Goal: Download file/media

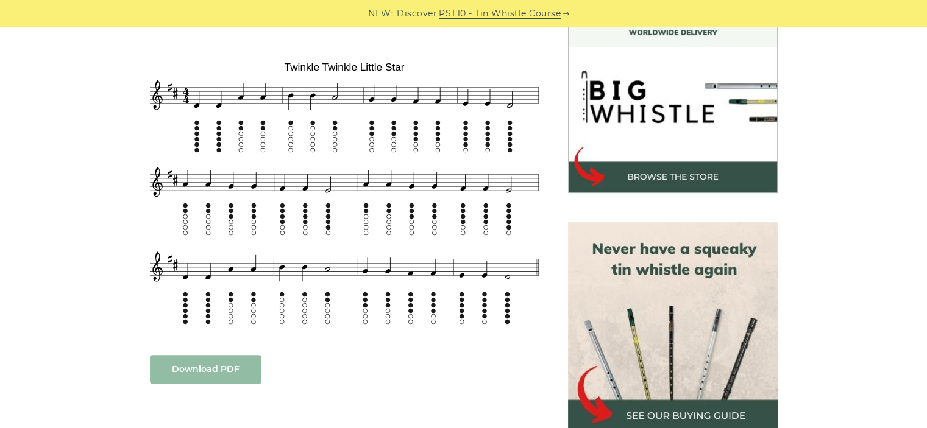
click at [212, 355] on link "Download PDF" at bounding box center [206, 369] width 112 height 29
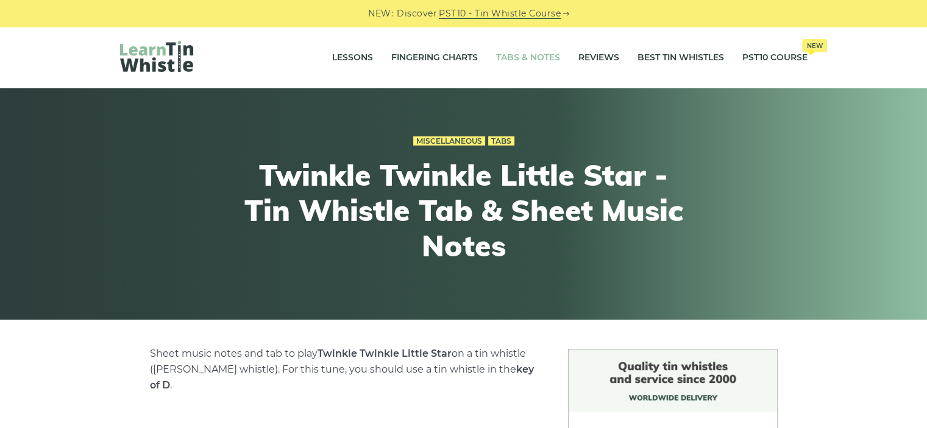
click at [529, 53] on link "Tabs & Notes" at bounding box center [528, 58] width 64 height 30
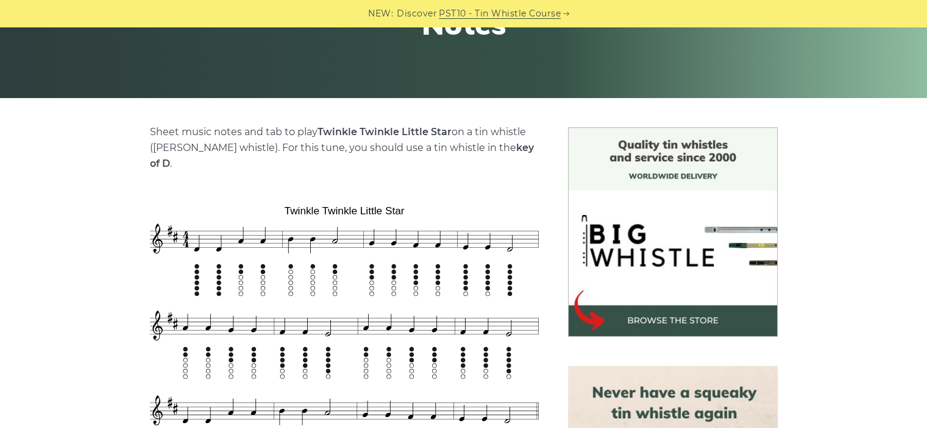
scroll to position [122, 0]
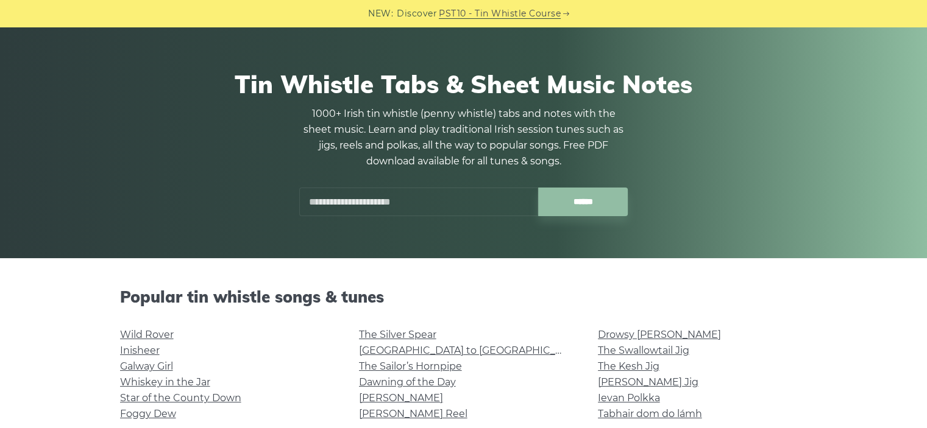
scroll to position [122, 0]
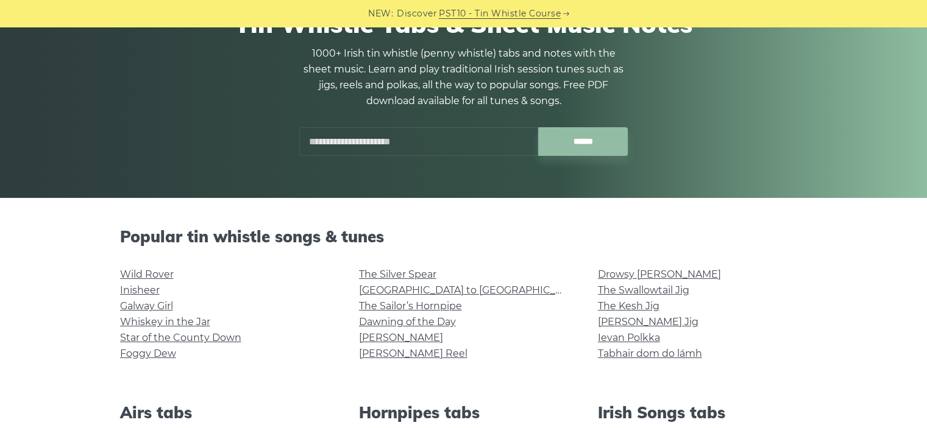
click at [373, 143] on input "text" at bounding box center [418, 141] width 239 height 29
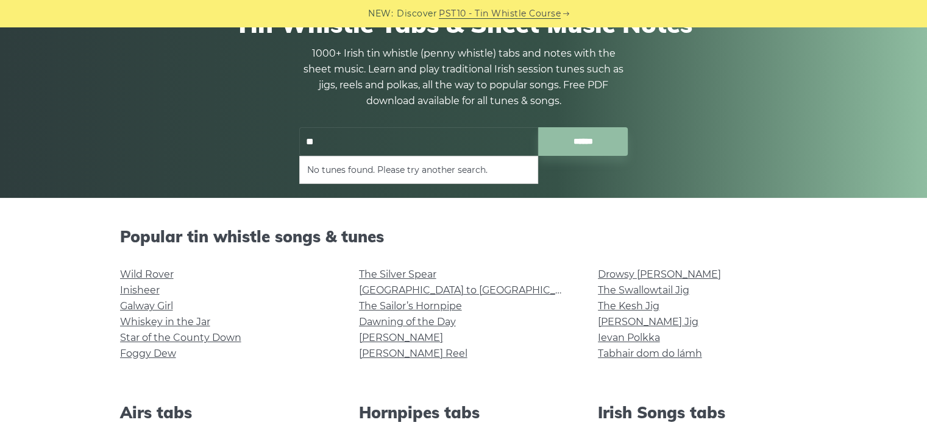
type input "*"
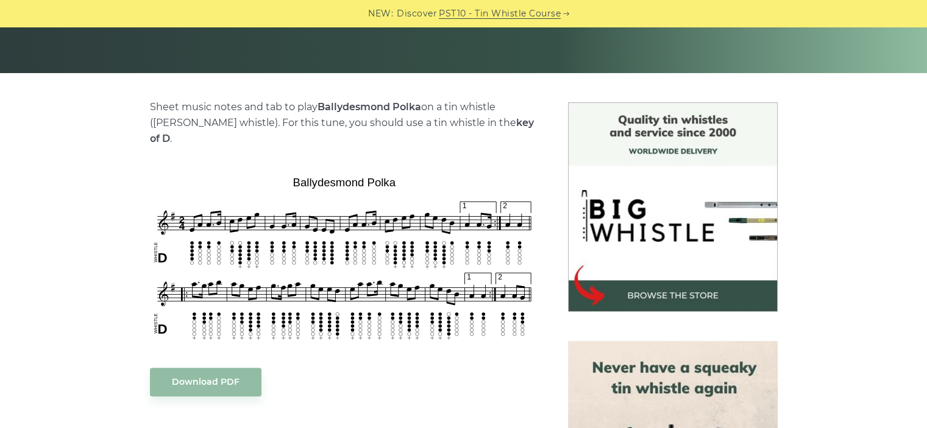
scroll to position [244, 0]
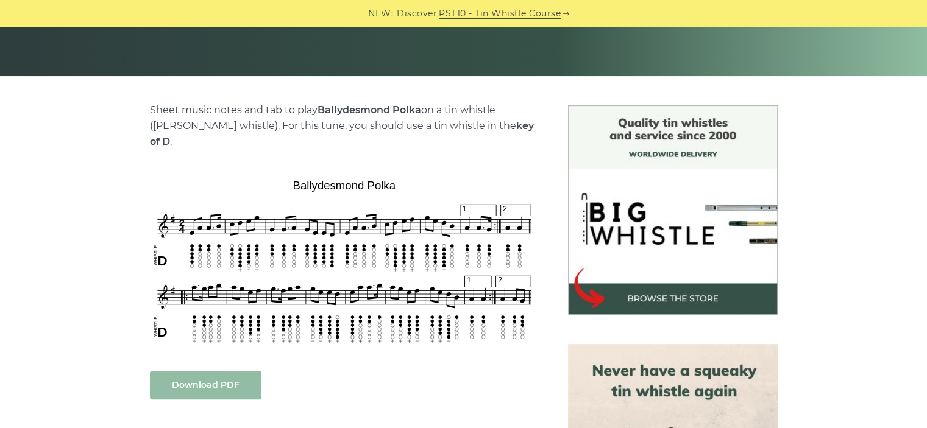
click at [202, 371] on link "Download PDF" at bounding box center [206, 385] width 112 height 29
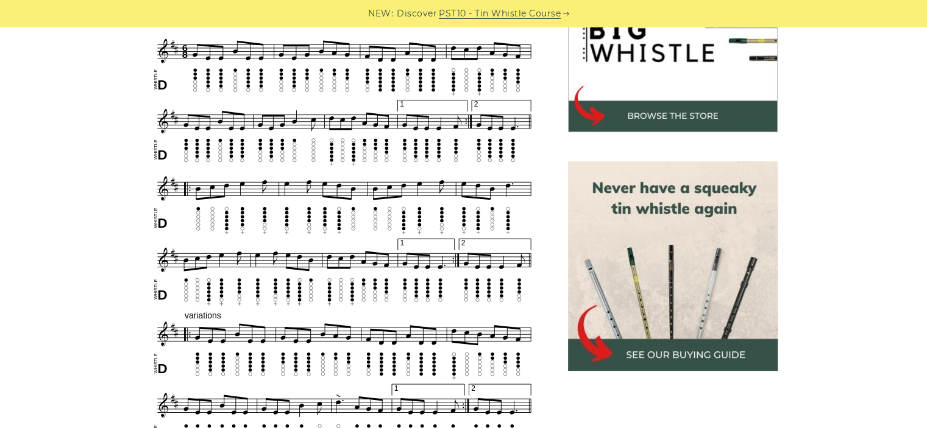
scroll to position [792, 0]
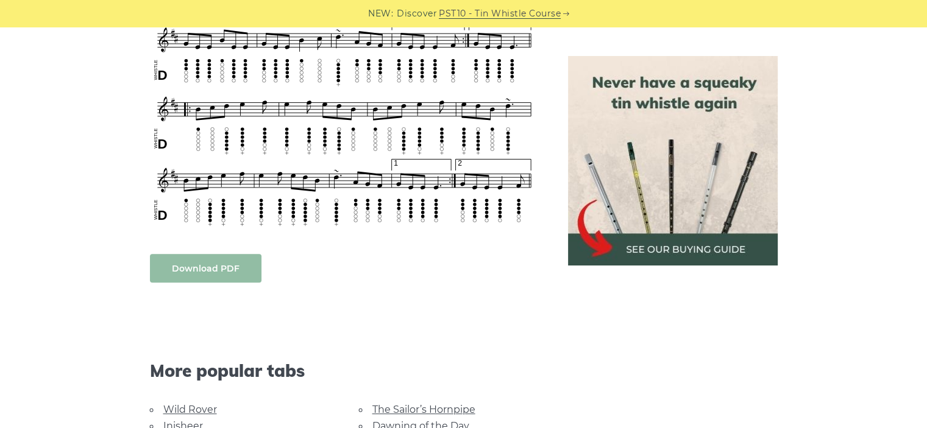
click at [201, 266] on link "Download PDF" at bounding box center [206, 268] width 112 height 29
